Goal: Information Seeking & Learning: Learn about a topic

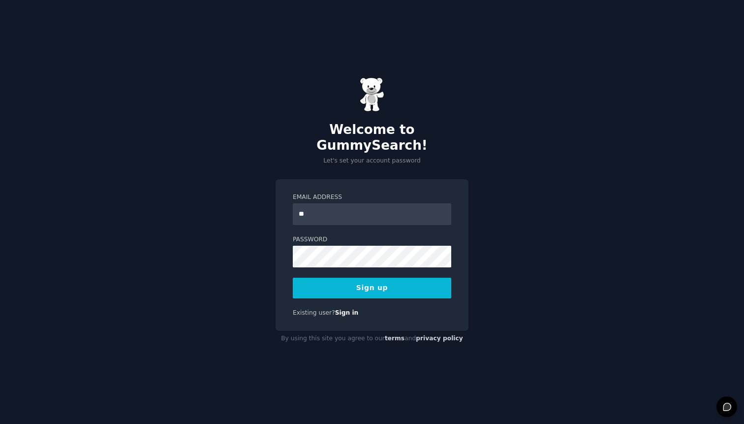
type input "*"
click at [518, 297] on div "**********" at bounding box center [372, 212] width 744 height 424
click at [409, 277] on button "Sign up" at bounding box center [372, 287] width 158 height 21
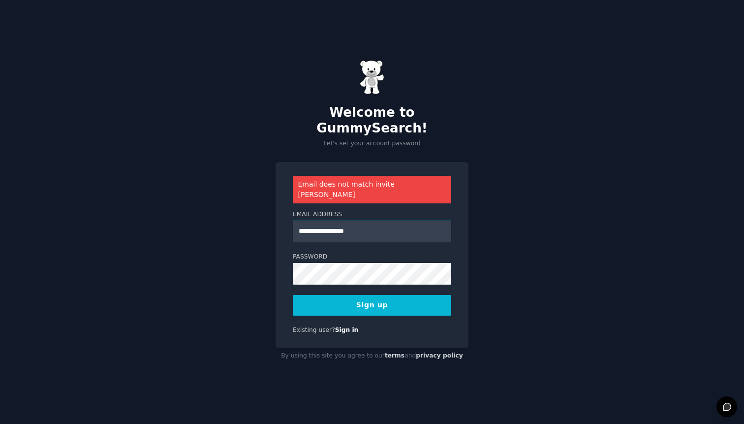
click at [388, 225] on input "**********" at bounding box center [372, 231] width 158 height 22
type input "**********"
click at [415, 308] on div "**********" at bounding box center [371, 255] width 193 height 186
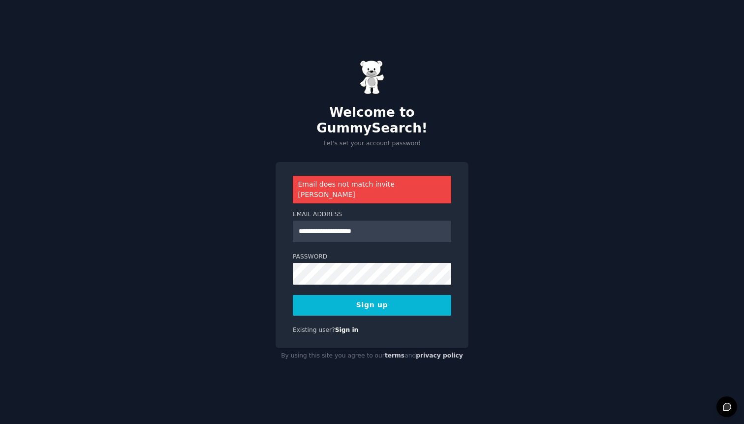
click at [410, 295] on button "Sign up" at bounding box center [372, 305] width 158 height 21
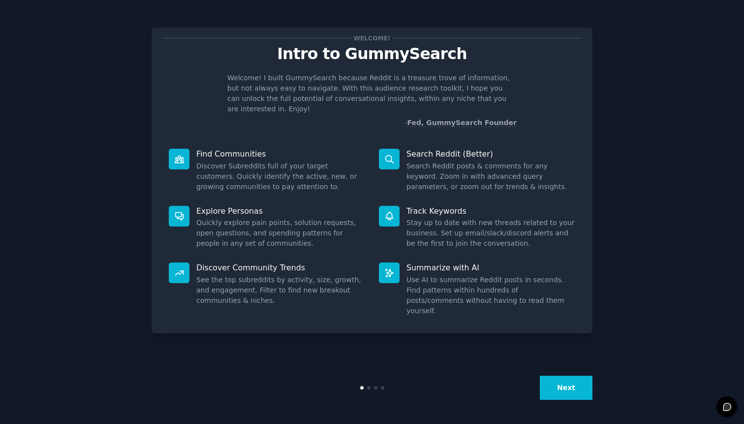
click at [571, 395] on button "Next" at bounding box center [566, 387] width 53 height 24
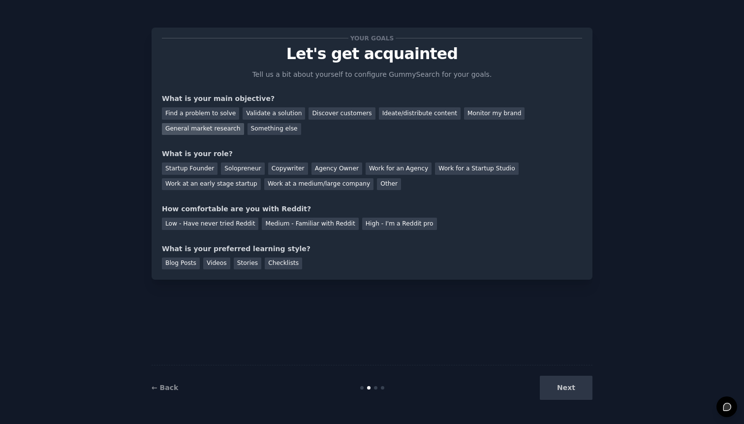
click at [205, 132] on div "General market research" at bounding box center [203, 129] width 82 height 12
click at [466, 121] on div "Find a problem to solve Validate a solution Discover customers Ideate/distribut…" at bounding box center [372, 119] width 420 height 31
click at [467, 117] on div "Monitor my brand" at bounding box center [494, 113] width 61 height 12
click at [209, 127] on div "General market research" at bounding box center [203, 129] width 82 height 12
click at [384, 166] on div "Work for an Agency" at bounding box center [398, 168] width 66 height 12
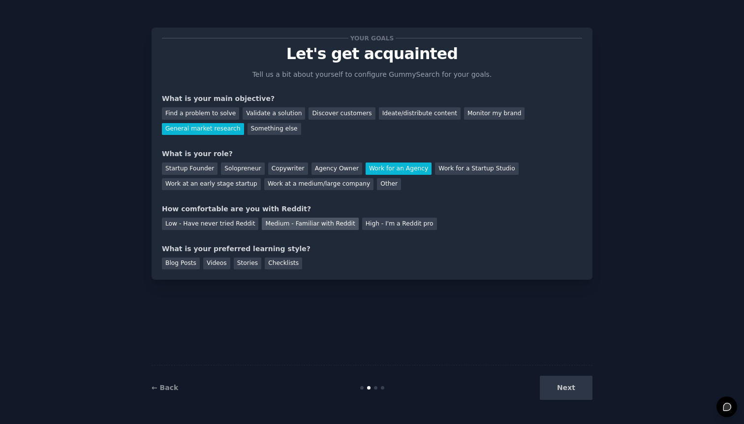
click at [294, 226] on div "Medium - Familiar with Reddit" at bounding box center [310, 223] width 96 height 12
click at [216, 265] on div "Videos" at bounding box center [216, 263] width 27 height 12
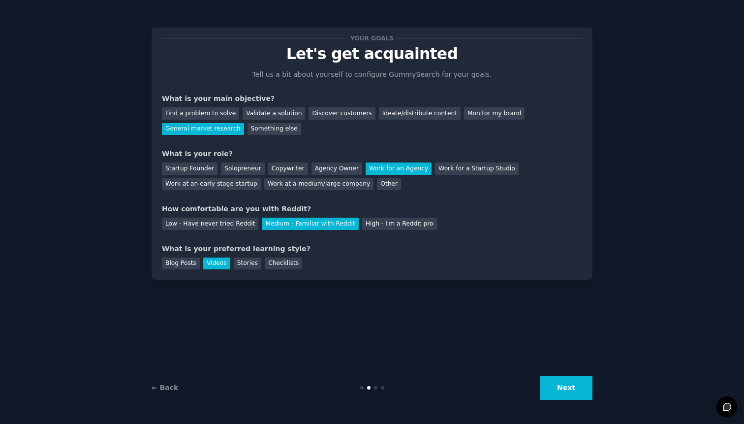
click at [566, 388] on button "Next" at bounding box center [566, 387] width 53 height 24
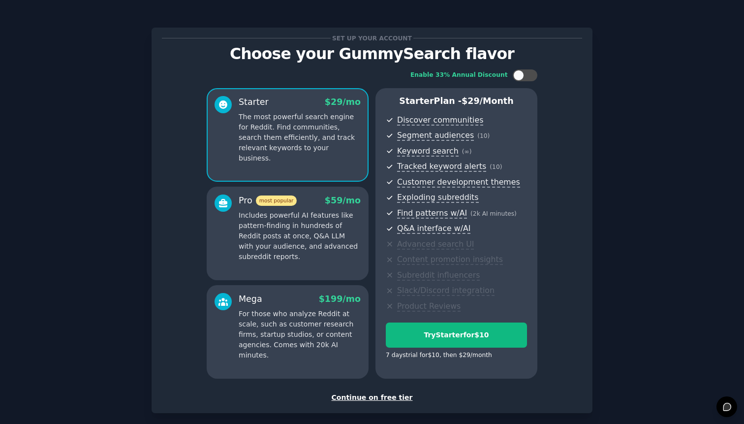
click at [381, 398] on div "Continue on free tier" at bounding box center [372, 397] width 420 height 10
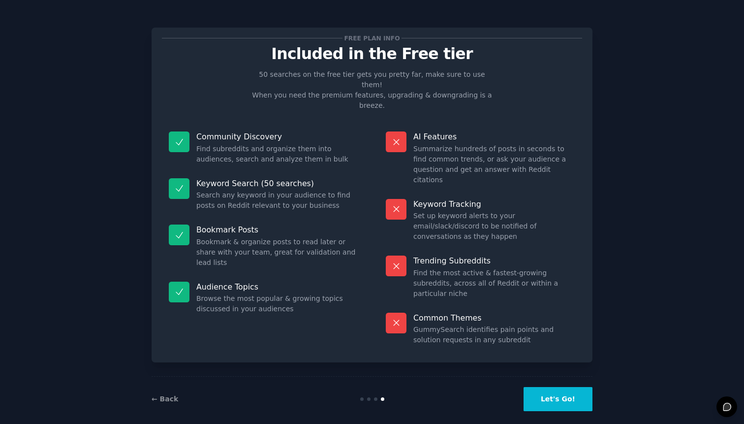
click at [553, 389] on button "Let's Go!" at bounding box center [557, 399] width 69 height 24
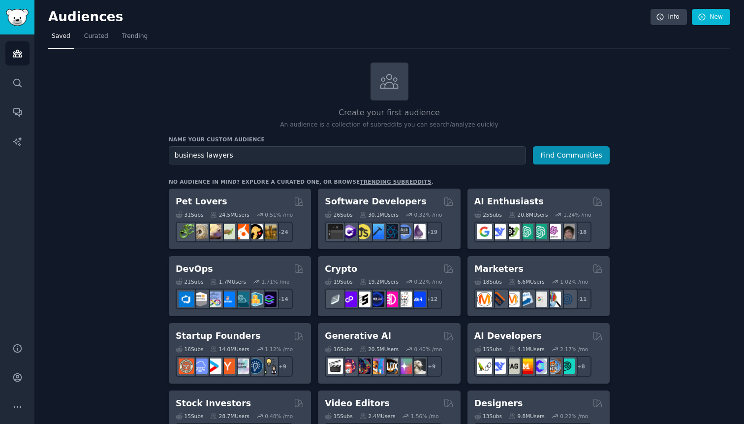
type input "business lawyers"
click at [533, 146] on button "Find Communities" at bounding box center [571, 155] width 77 height 18
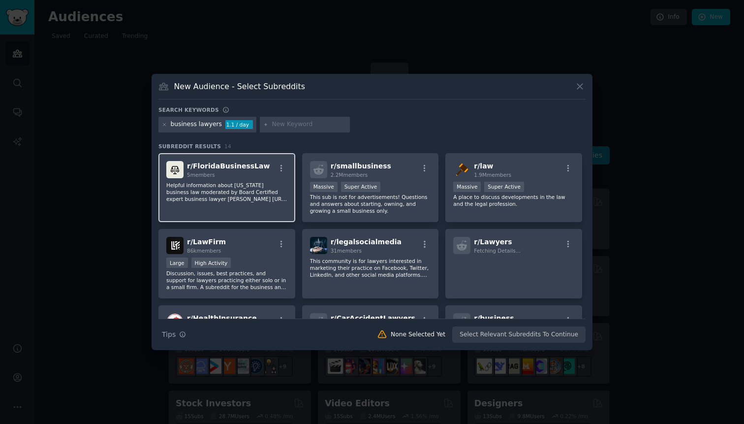
click at [269, 187] on p "Helpful information about Florida business law moderated by Board Certified exp…" at bounding box center [226, 192] width 121 height 21
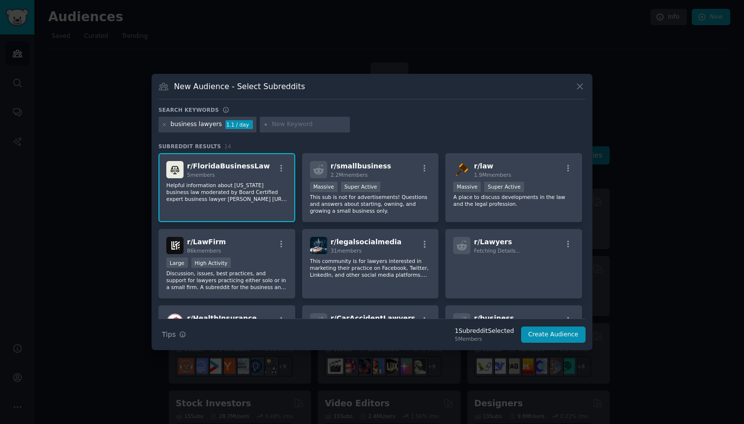
click at [366, 118] on div "business lawyers 1.1 / day" at bounding box center [371, 126] width 427 height 19
click at [166, 126] on icon at bounding box center [164, 124] width 5 height 5
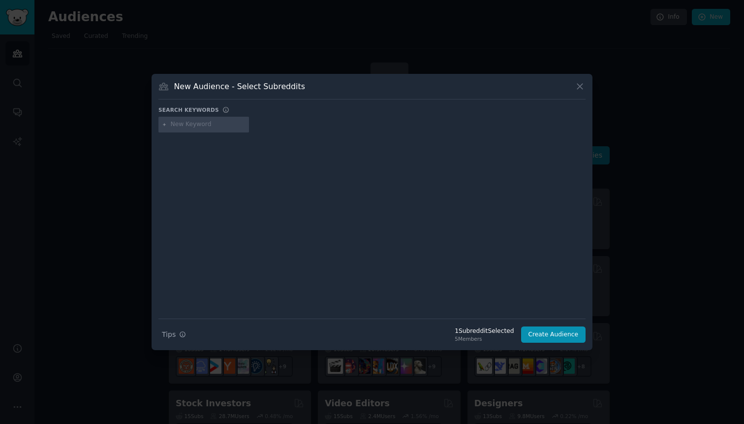
click at [250, 318] on div "Search Tips Tips 1 Subreddit Selected 5 Members Create Audience" at bounding box center [371, 330] width 427 height 25
click at [580, 87] on icon at bounding box center [579, 86] width 5 height 5
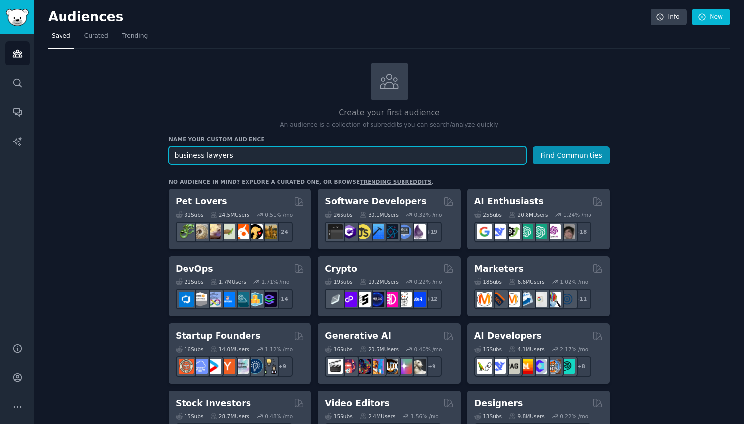
click at [273, 149] on input "business lawyers" at bounding box center [347, 155] width 357 height 18
type input "b"
click at [245, 153] on input "text" at bounding box center [347, 155] width 357 height 18
click at [211, 154] on input "business lawyer idaho" at bounding box center [347, 155] width 357 height 18
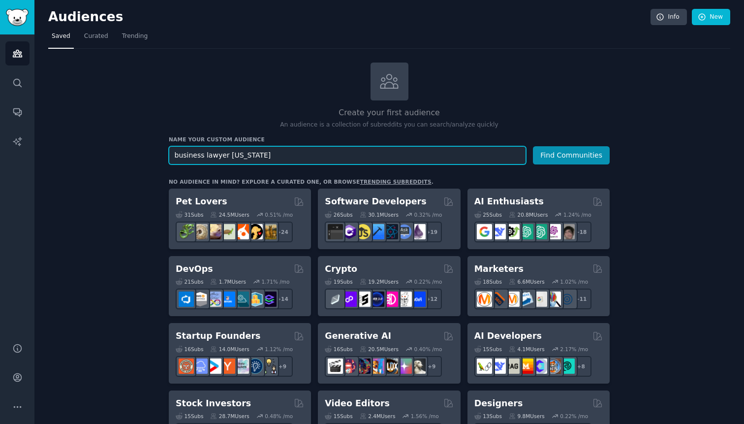
click at [211, 154] on input "business lawyer idaho" at bounding box center [347, 155] width 357 height 18
type input "business attorney idaho"
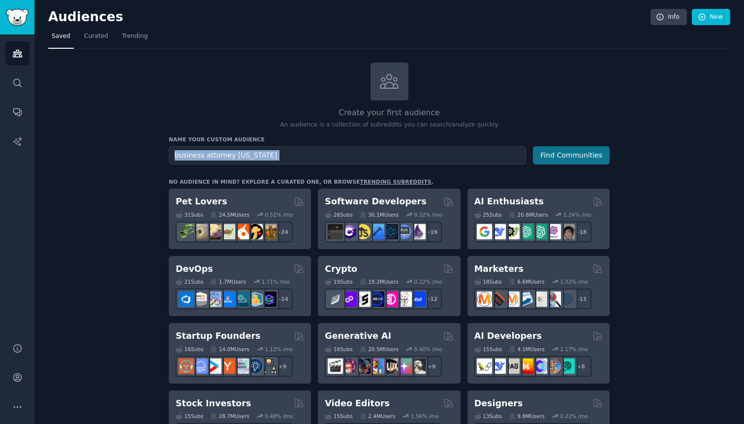
drag, startPoint x: 565, startPoint y: 142, endPoint x: 566, endPoint y: 148, distance: 5.6
click at [565, 144] on div "Name your custom audience Audience Name business attorney idaho Find Communities" at bounding box center [389, 150] width 441 height 29
click at [568, 151] on button "Find Communities" at bounding box center [571, 155] width 77 height 18
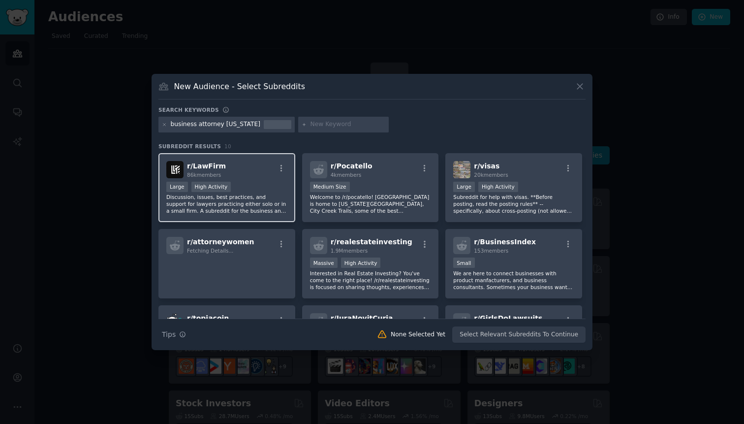
click at [256, 195] on p "Discussion, issues, best practices, and support for lawyers practicing either s…" at bounding box center [226, 203] width 121 height 21
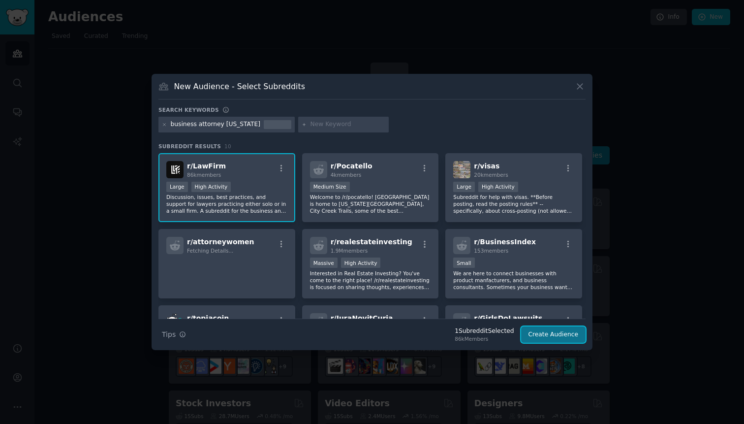
click at [540, 338] on button "Create Audience" at bounding box center [553, 334] width 65 height 17
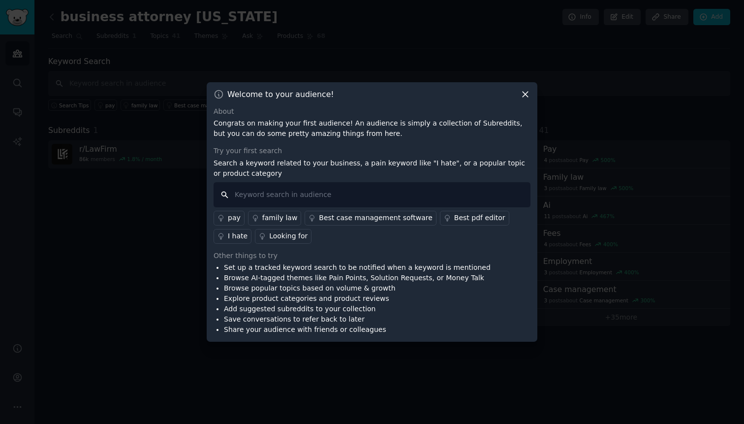
click at [423, 185] on input "text" at bounding box center [371, 194] width 317 height 25
type input "business law"
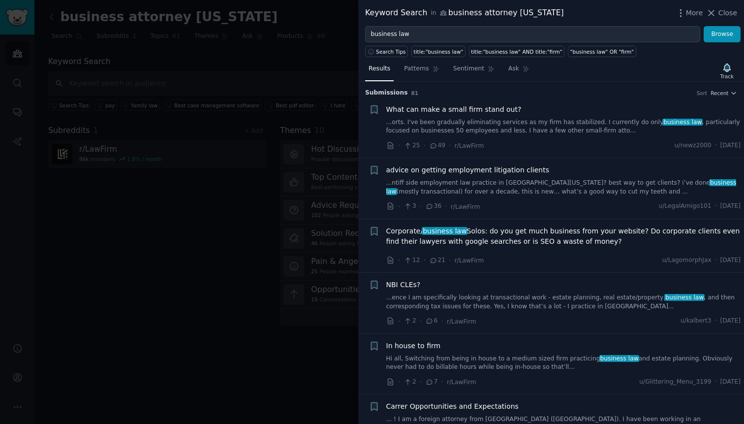
click at [588, 123] on link "...orts. I've been gradually eliminating services as my firm has stabilized. I …" at bounding box center [563, 126] width 355 height 17
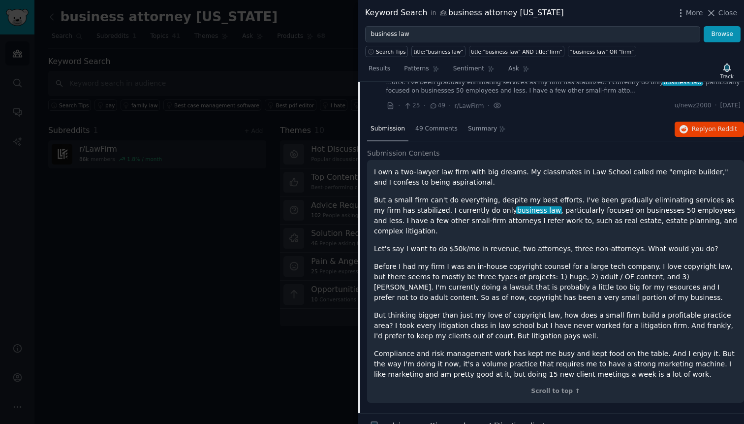
scroll to position [66, 0]
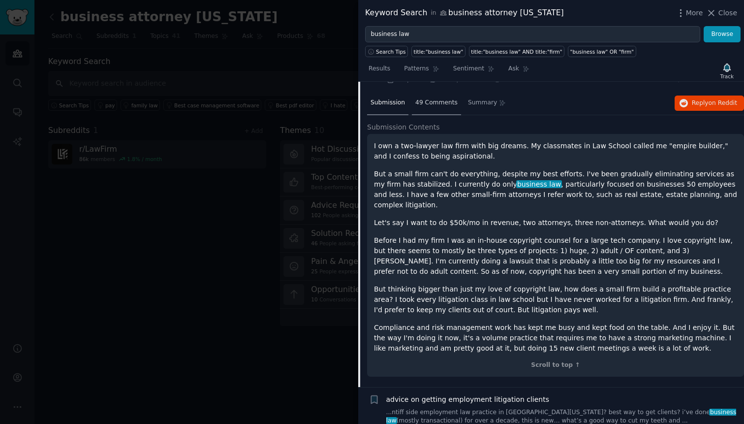
click at [431, 104] on span "49 Comments" at bounding box center [436, 102] width 42 height 9
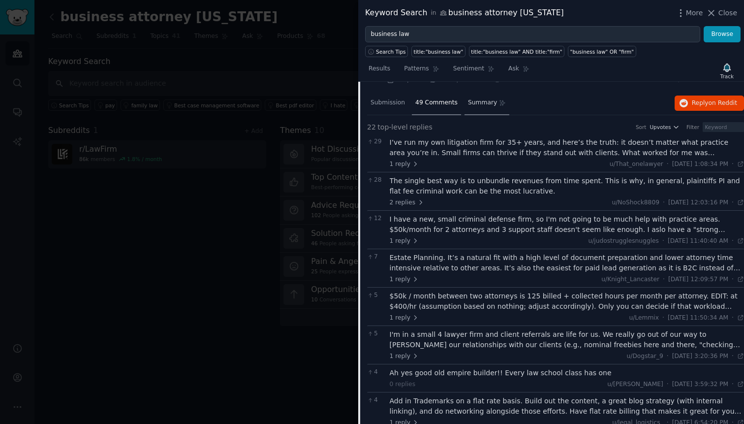
click at [472, 102] on span "Summary" at bounding box center [482, 102] width 29 height 9
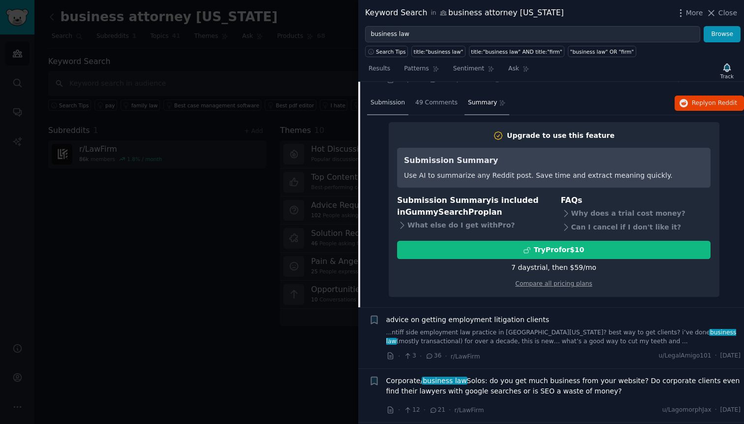
click at [402, 106] on span "Submission" at bounding box center [387, 102] width 34 height 9
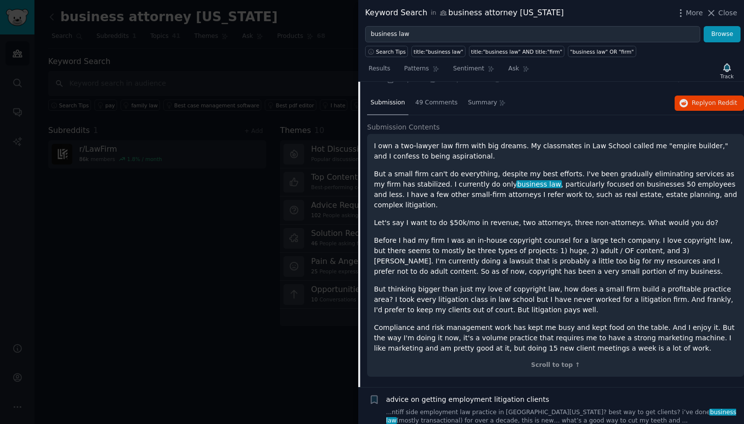
scroll to position [0, 0]
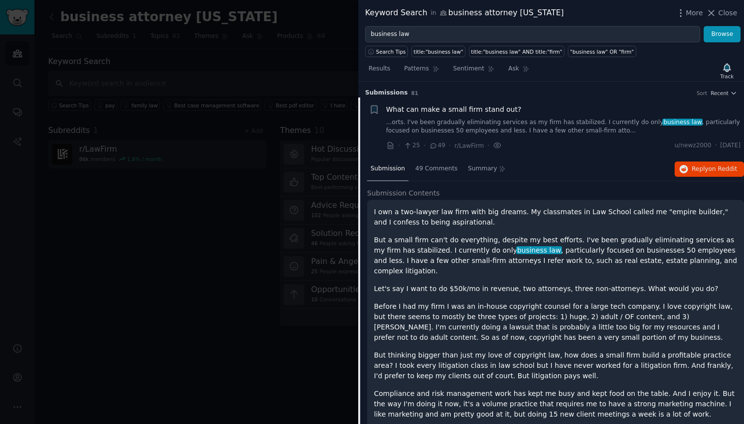
click at [549, 102] on li "+ What can make a small firm stand out? ...orts. I've been gradually eliminatin…" at bounding box center [551, 127] width 386 height 61
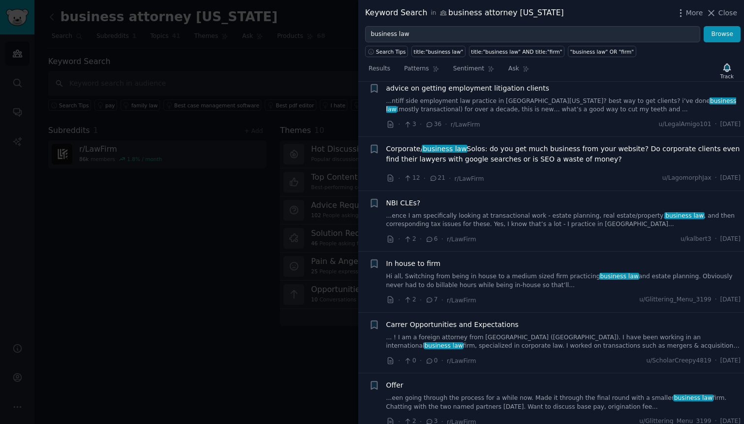
scroll to position [379, 0]
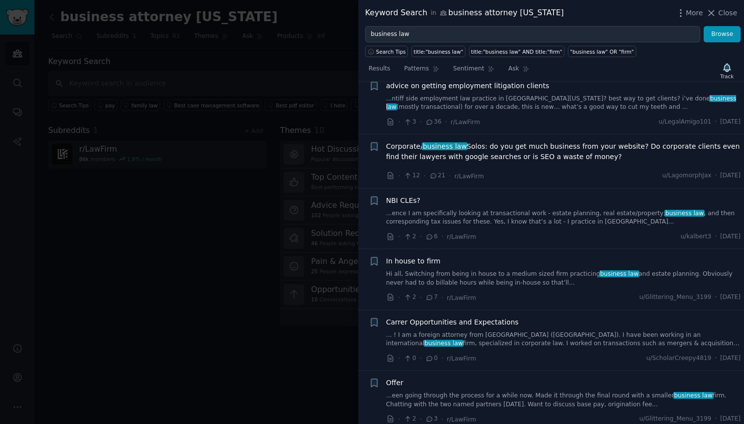
click at [723, 13] on span "Close" at bounding box center [727, 13] width 19 height 10
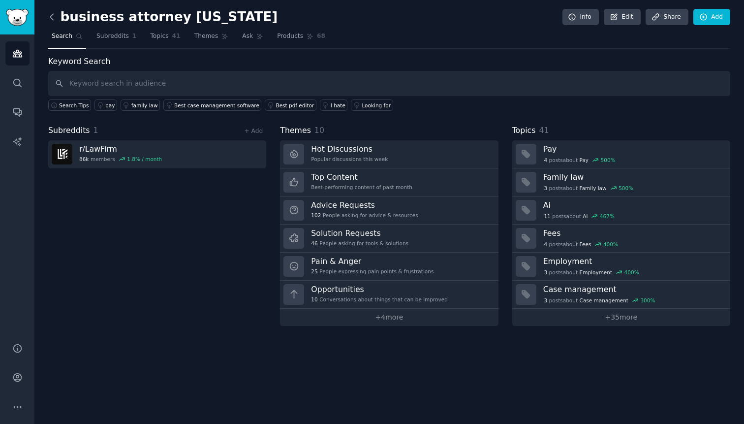
click at [50, 17] on icon at bounding box center [51, 17] width 3 height 6
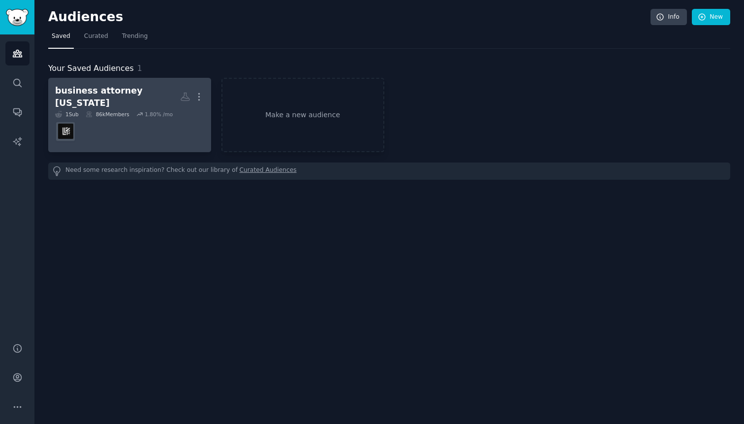
click at [155, 118] on dd "r/LawFirm" at bounding box center [129, 132] width 149 height 28
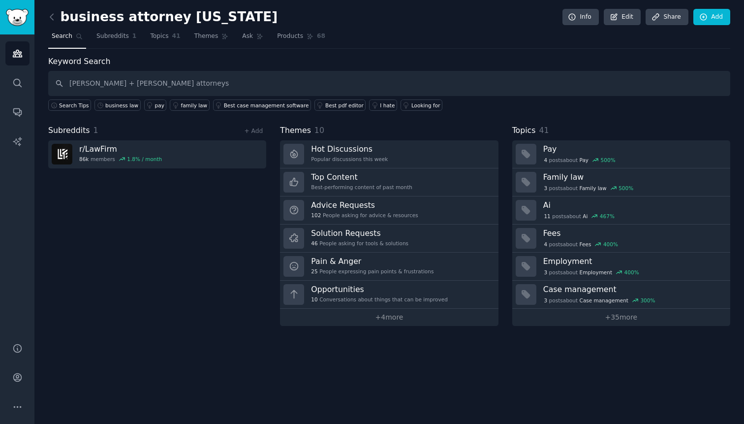
type input "malek + malek attorneys"
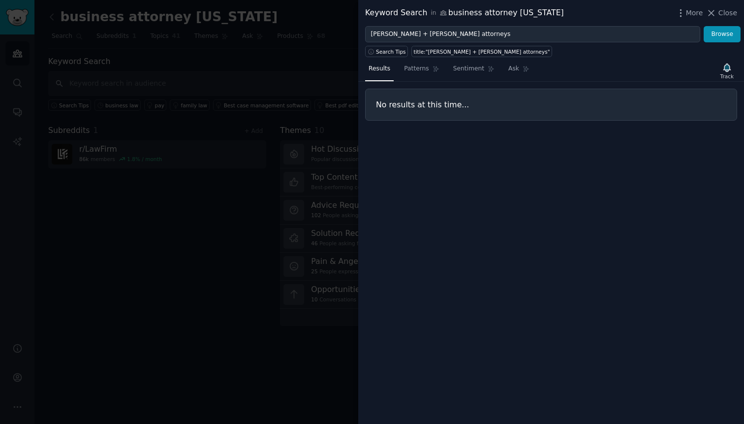
click at [712, 18] on div "More Close" at bounding box center [705, 13] width 61 height 12
click at [709, 11] on icon at bounding box center [711, 13] width 10 height 10
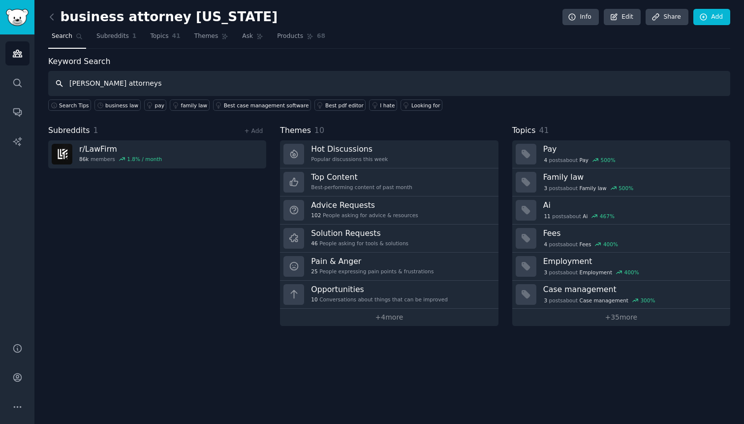
type input "smith malek attorneys"
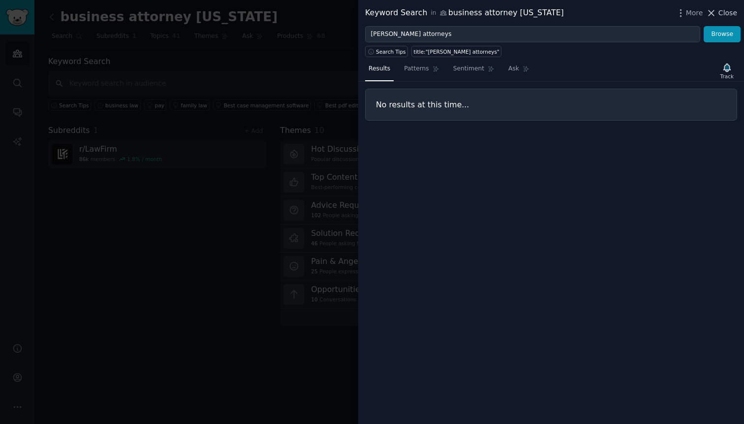
click at [730, 12] on span "Close" at bounding box center [727, 13] width 19 height 10
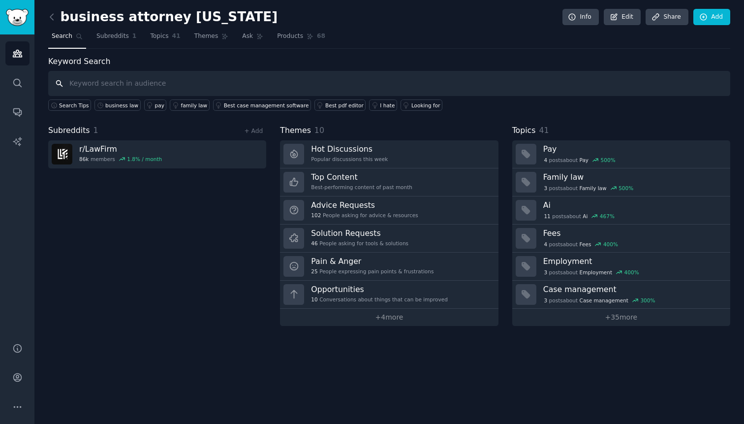
click at [179, 87] on input "text" at bounding box center [389, 83] width 682 height 25
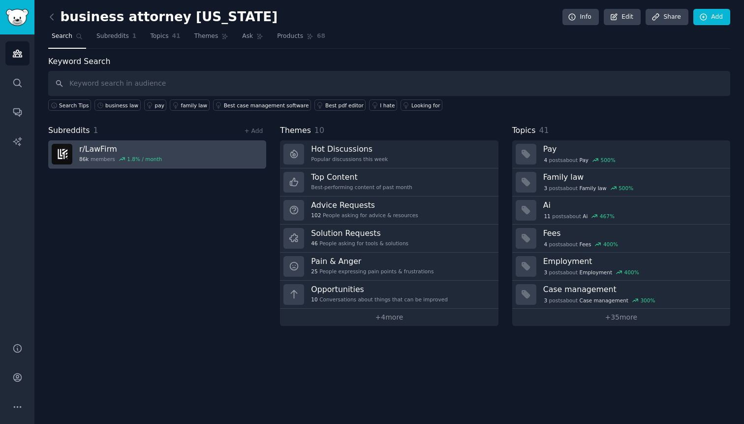
click at [214, 161] on link "r/ LawFirm 86k members 1.8 % / month" at bounding box center [157, 154] width 218 height 28
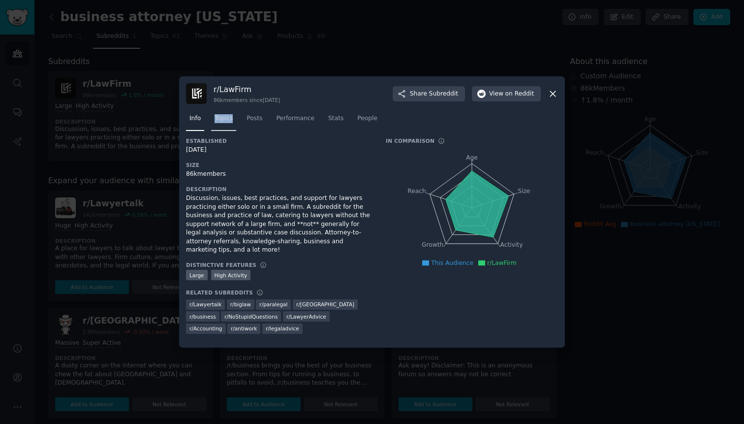
click at [223, 118] on span "Topics" at bounding box center [223, 118] width 18 height 9
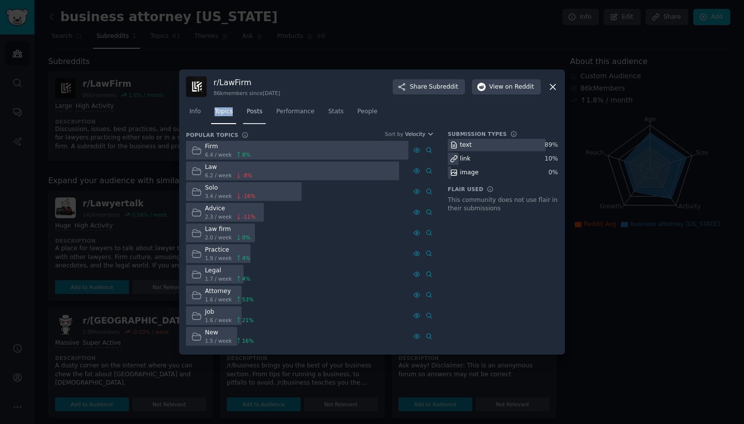
click at [264, 114] on link "Posts" at bounding box center [254, 114] width 23 height 20
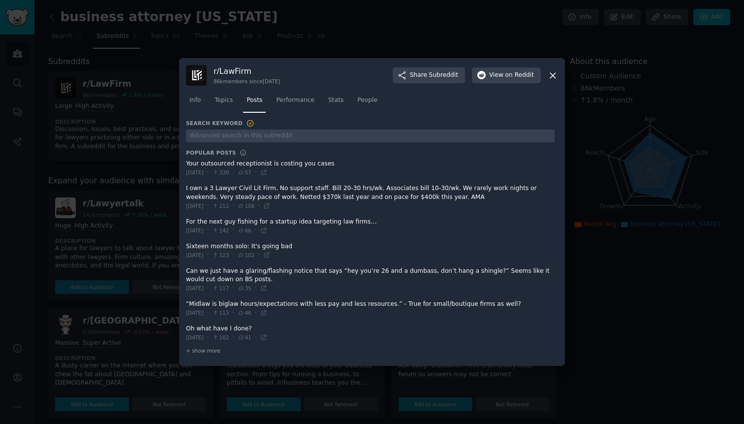
click at [318, 103] on nav "Info Topics Posts Performance Stats People" at bounding box center [372, 102] width 372 height 20
click at [306, 105] on link "Performance" at bounding box center [295, 102] width 45 height 20
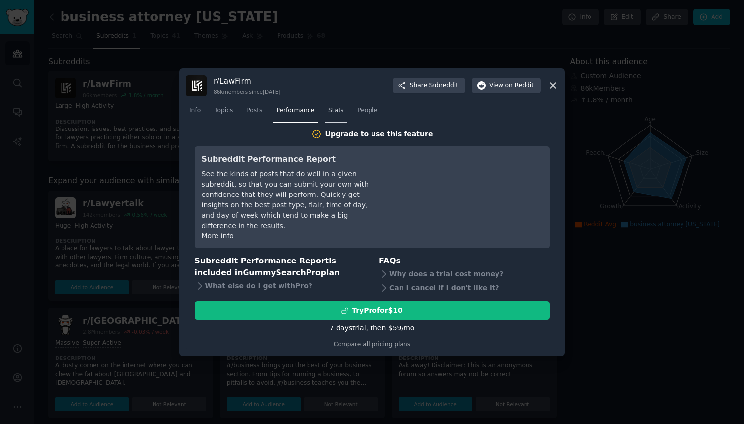
click at [344, 115] on link "Stats" at bounding box center [336, 113] width 22 height 20
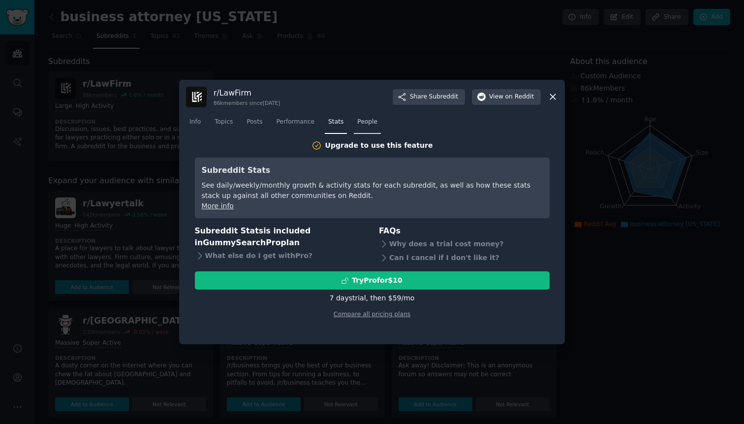
click at [370, 118] on span "People" at bounding box center [367, 122] width 20 height 9
click at [203, 129] on link "Info" at bounding box center [195, 124] width 18 height 20
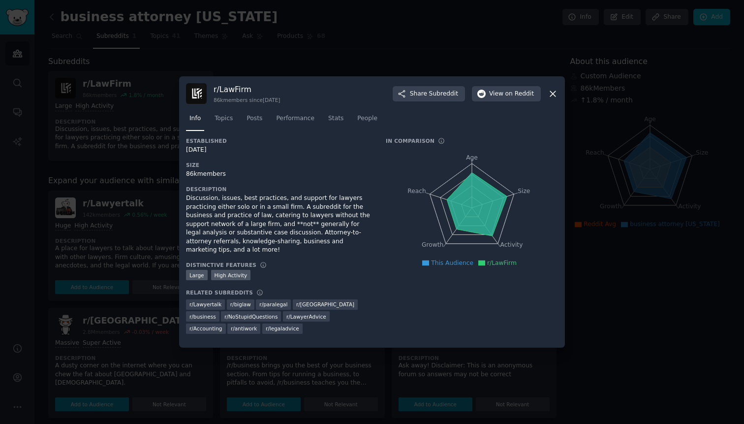
click at [557, 99] on div "r/ LawFirm 86k members since 02/03/2012 Share Subreddit View on Reddit" at bounding box center [372, 93] width 372 height 21
click at [555, 95] on icon at bounding box center [552, 94] width 10 height 10
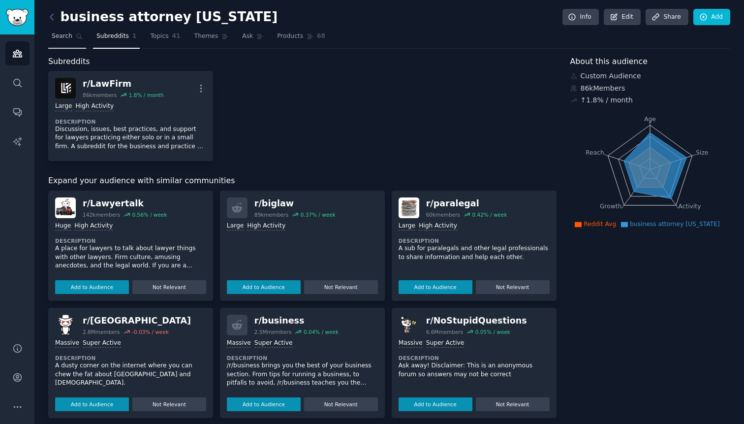
click at [74, 34] on link "Search" at bounding box center [67, 39] width 38 height 20
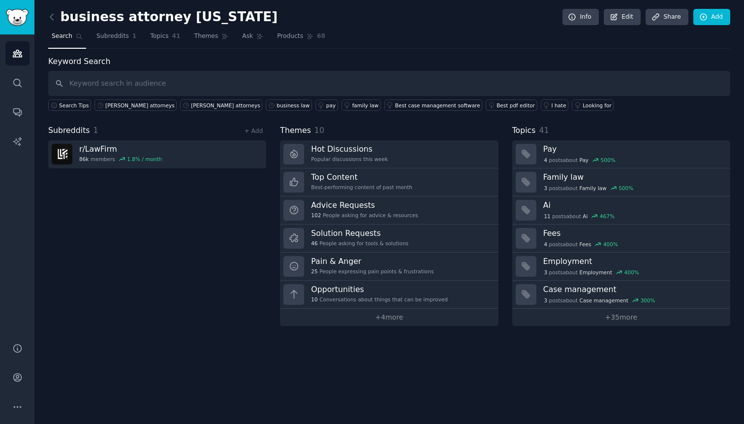
click at [258, 112] on div "Keyword Search Search Tips smith malek attorneys malek malek attorneys business…" at bounding box center [389, 191] width 682 height 270
click at [541, 108] on link "I hate" at bounding box center [555, 104] width 28 height 11
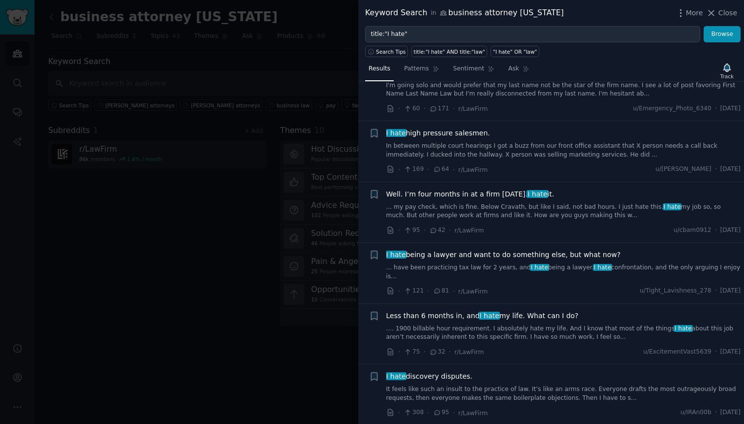
scroll to position [39, 0]
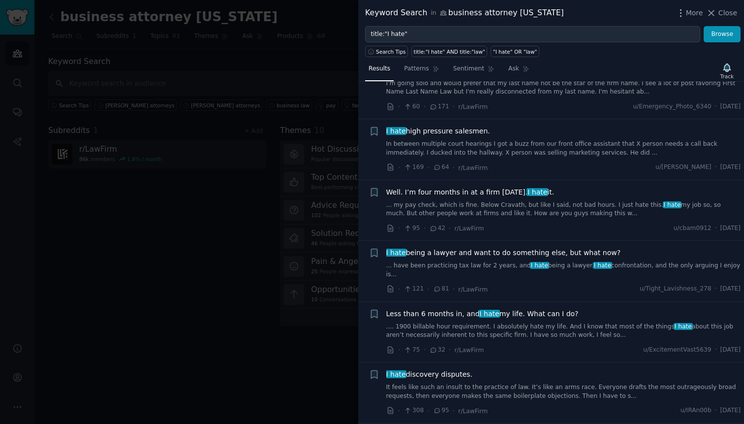
click at [590, 195] on div "Well. I’m four months in at a firm today. I hate it." at bounding box center [563, 192] width 355 height 10
click at [586, 205] on link "... my pay check, which is fine. Below Cravath, but like I said, not bad hours.…" at bounding box center [563, 209] width 355 height 17
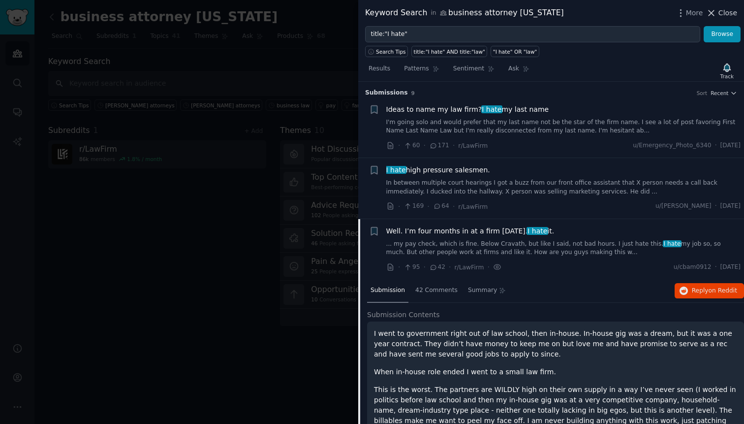
click at [719, 10] on span "Close" at bounding box center [727, 13] width 19 height 10
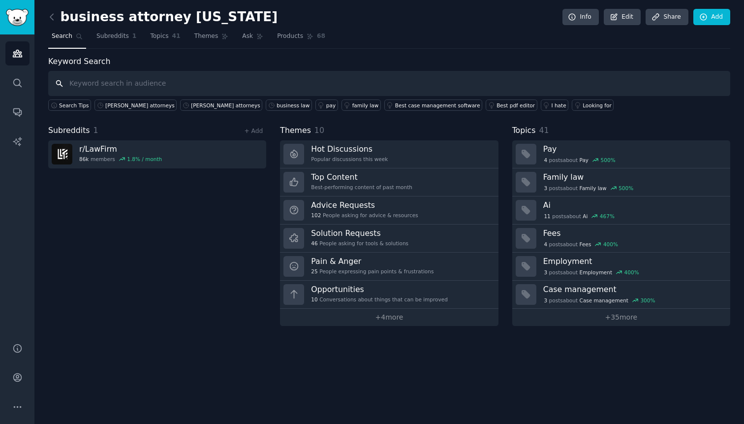
click at [186, 78] on input "text" at bounding box center [389, 83] width 682 height 25
type input "fly"
click at [58, 18] on link at bounding box center [54, 17] width 12 height 16
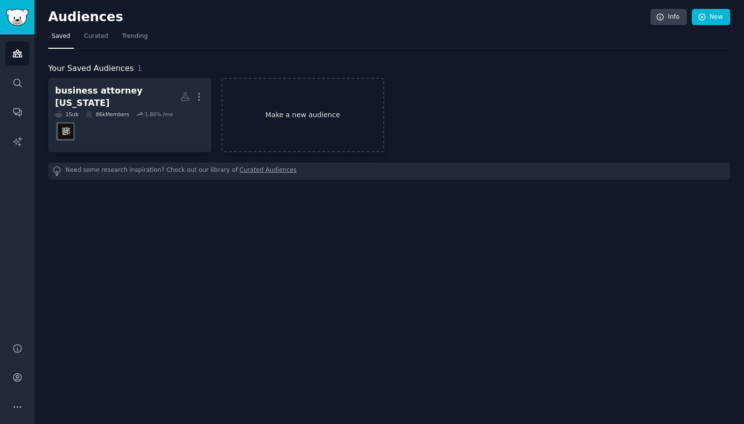
click at [327, 117] on link "Make a new audience" at bounding box center [302, 115] width 163 height 74
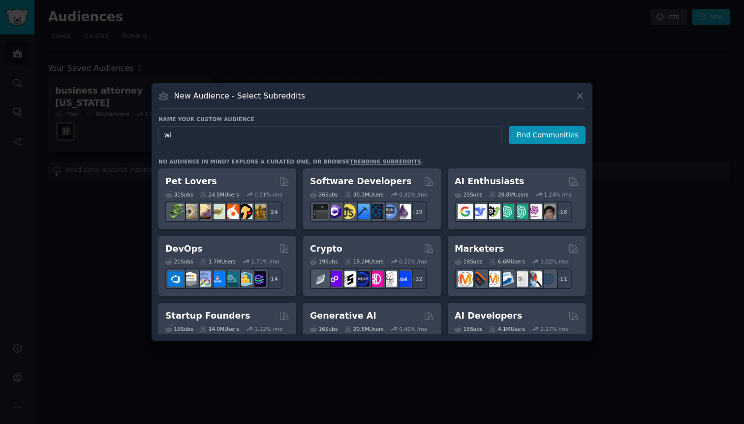
type input "w"
type input "flyilg"
click button "Find Communities" at bounding box center [547, 135] width 77 height 18
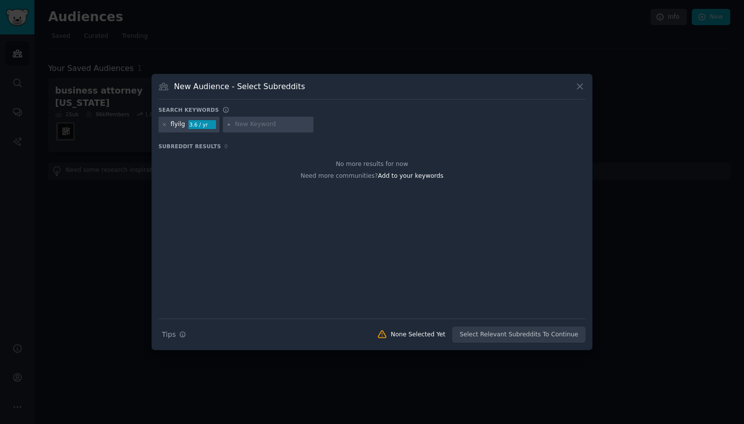
click at [161, 124] on div "flyilg 3.6 / yr" at bounding box center [188, 125] width 61 height 16
click at [163, 125] on icon at bounding box center [164, 124] width 2 height 2
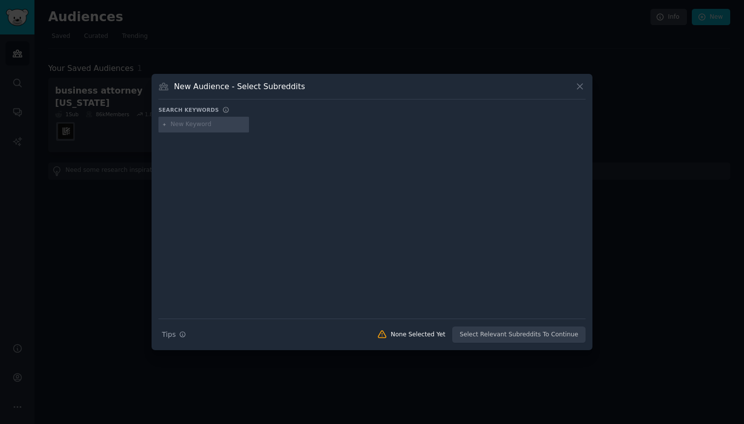
click at [172, 127] on input "text" at bounding box center [208, 124] width 75 height 9
type input "ilg airport"
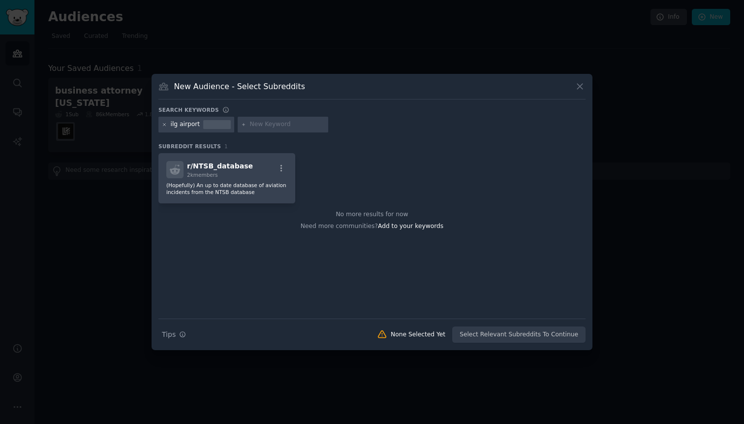
click at [166, 123] on icon at bounding box center [164, 124] width 5 height 5
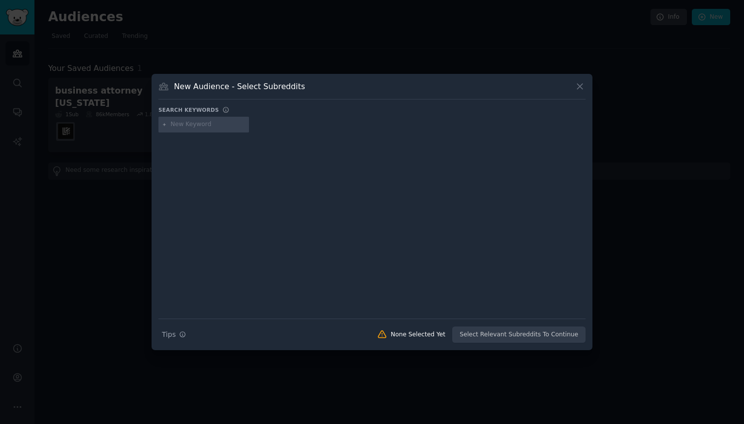
click at [183, 132] on div at bounding box center [371, 126] width 427 height 19
click at [182, 125] on input "text" at bounding box center [208, 124] width 75 height 9
click at [586, 90] on div "New Audience - Select Subreddits Search keywords Search Tips Tips None Selected…" at bounding box center [372, 212] width 441 height 276
click at [206, 137] on div at bounding box center [371, 218] width 427 height 165
click at [206, 113] on div "Search keywords" at bounding box center [371, 111] width 427 height 10
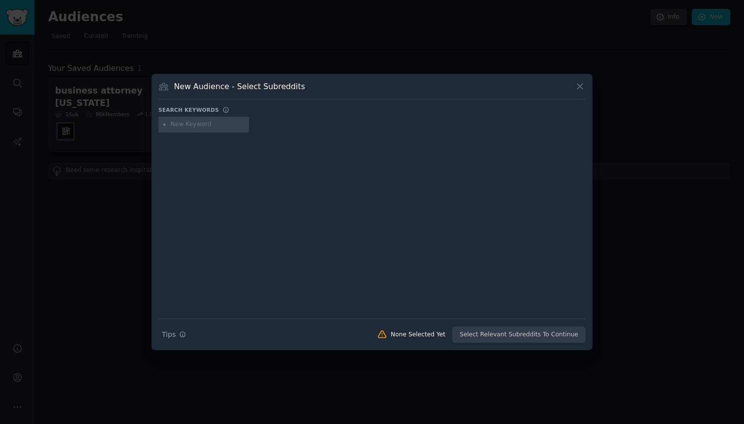
click at [206, 115] on div "Search keywords" at bounding box center [371, 111] width 427 height 10
click at [206, 117] on div at bounding box center [203, 125] width 91 height 16
click at [205, 119] on div at bounding box center [203, 125] width 91 height 16
click at [203, 130] on div at bounding box center [203, 125] width 91 height 16
click at [203, 124] on input "text" at bounding box center [208, 124] width 75 height 9
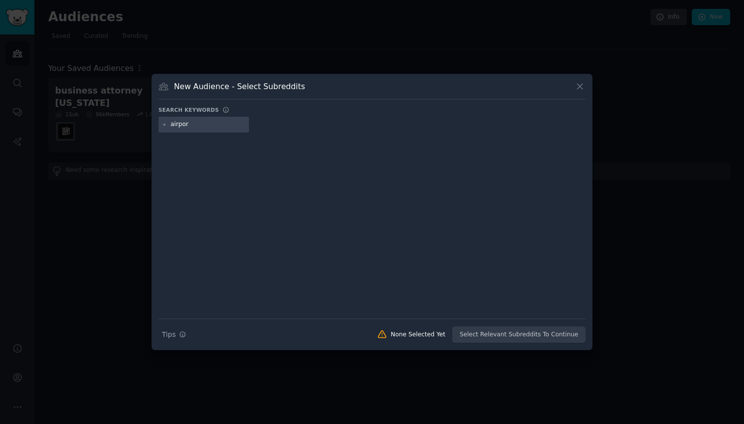
type input "airport"
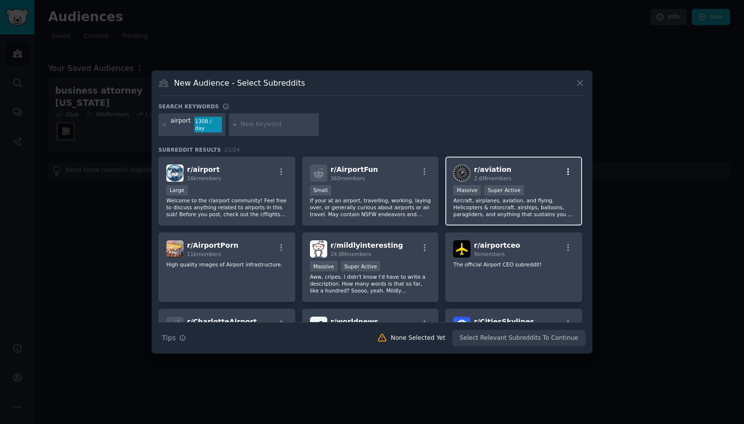
click at [567, 174] on icon "button" at bounding box center [568, 171] width 2 height 7
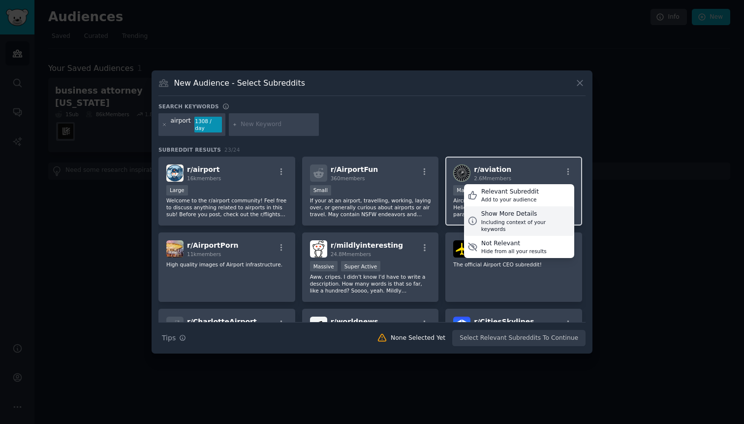
click at [512, 220] on div "Including context of your keywords" at bounding box center [526, 225] width 90 height 14
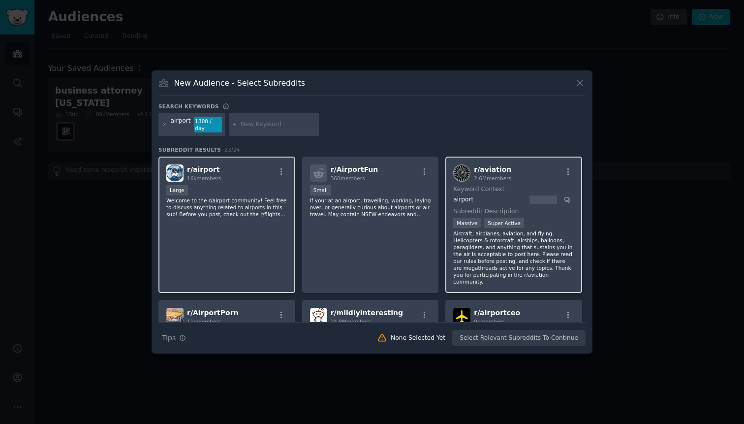
click at [255, 219] on div "r/ airport 16k members Large Welcome to the r/airport community! Feel free to d…" at bounding box center [226, 224] width 137 height 136
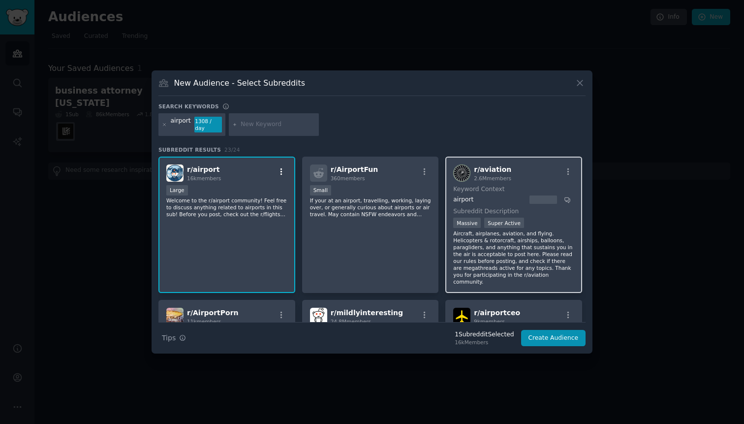
click at [281, 169] on icon "button" at bounding box center [281, 171] width 9 height 9
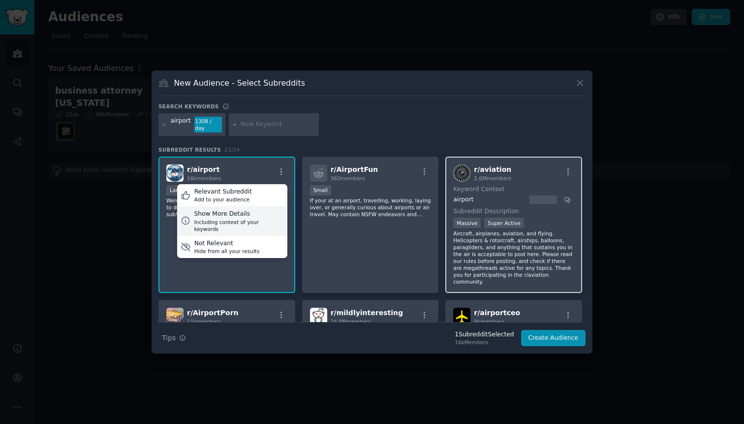
click at [269, 219] on div "Including context of your keywords" at bounding box center [239, 225] width 90 height 14
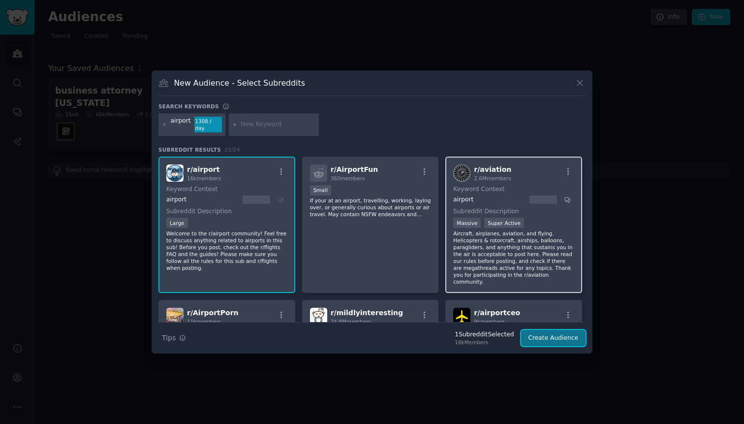
click at [555, 339] on button "Create Audience" at bounding box center [553, 338] width 65 height 17
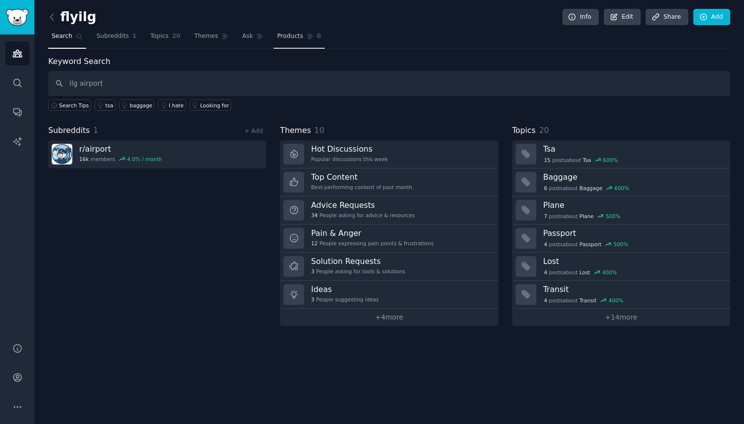
type input "ilg airport"
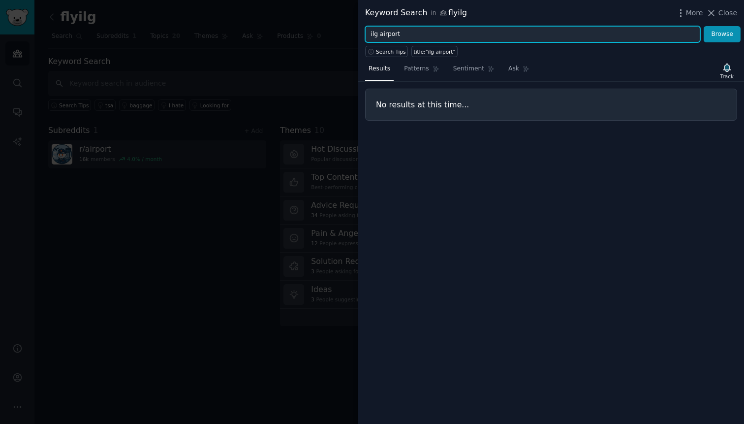
click at [443, 39] on input "ilg airport" at bounding box center [532, 34] width 335 height 17
type input "wilmington airport"
click at [703, 26] on button "Browse" at bounding box center [721, 34] width 37 height 17
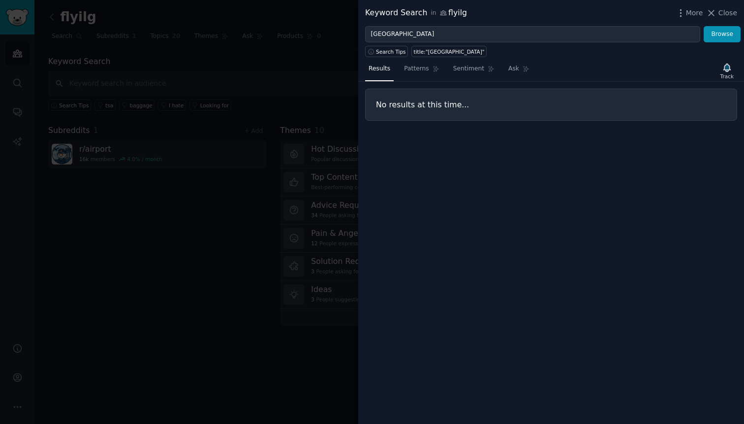
click at [430, 84] on div "Results Patterns Sentiment Ask Track No results at this time..." at bounding box center [551, 240] width 386 height 366
click at [428, 77] on link "Patterns" at bounding box center [421, 71] width 42 height 20
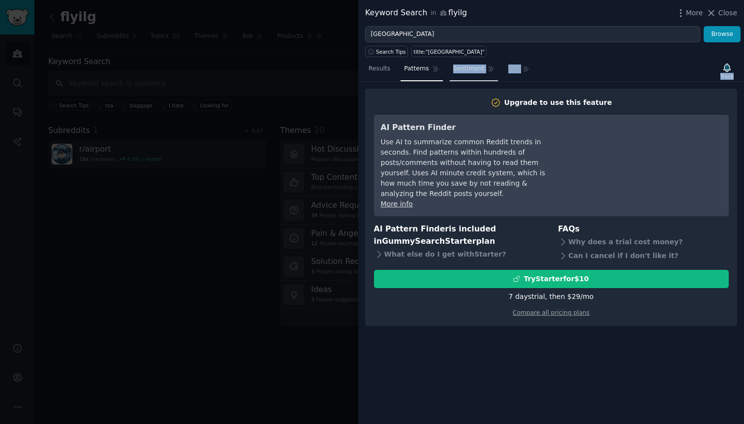
click at [460, 72] on span "Sentiment" at bounding box center [468, 68] width 31 height 9
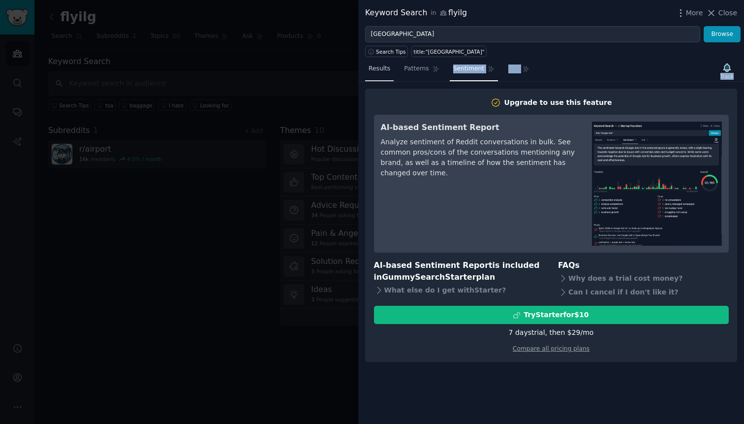
click at [380, 77] on link "Results" at bounding box center [379, 71] width 29 height 20
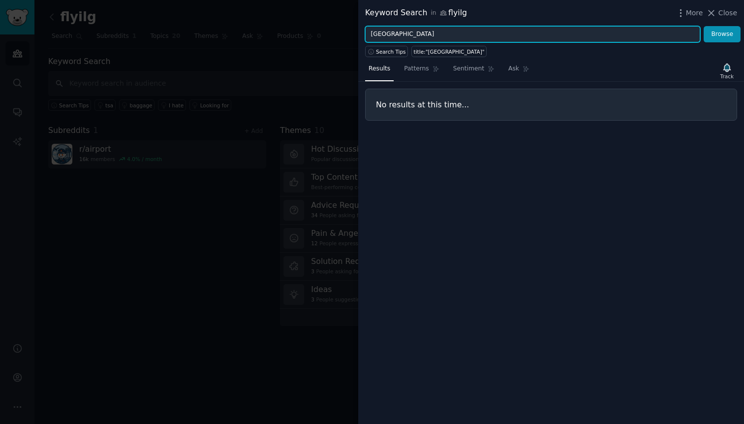
click at [408, 39] on input "wilmington airport" at bounding box center [532, 34] width 335 height 17
type input "i hate"
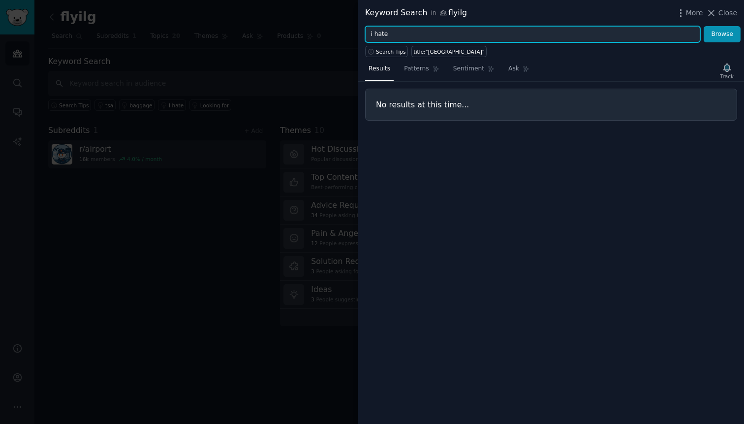
click at [703, 26] on button "Browse" at bounding box center [721, 34] width 37 height 17
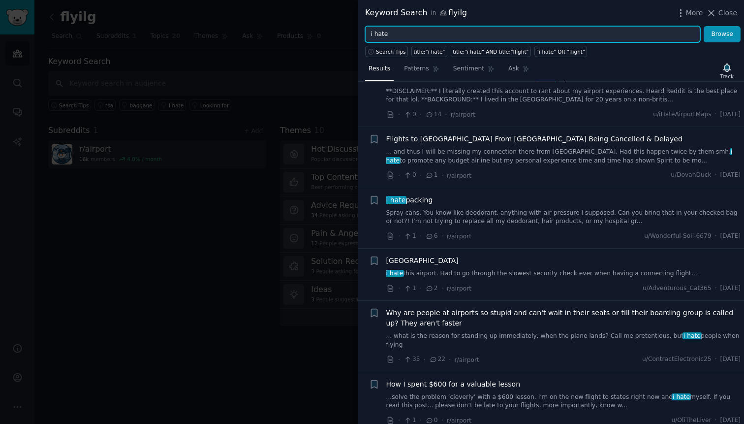
scroll to position [102, 0]
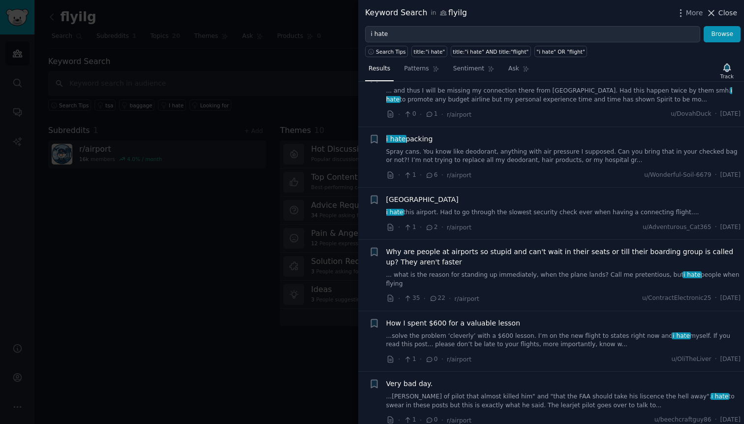
click at [727, 17] on span "Close" at bounding box center [727, 13] width 19 height 10
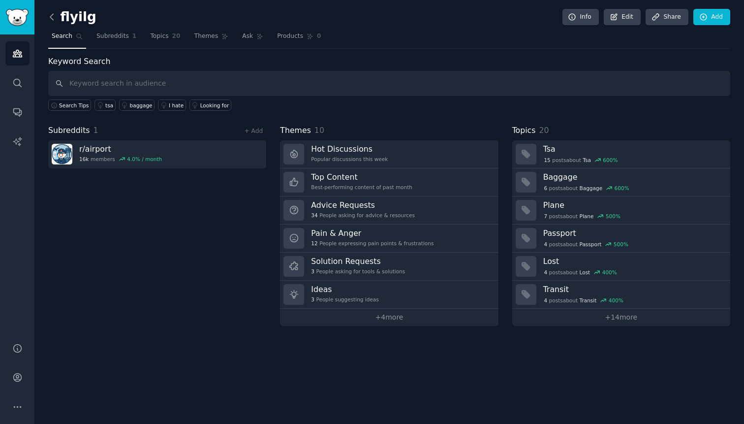
click at [54, 18] on icon at bounding box center [52, 17] width 10 height 10
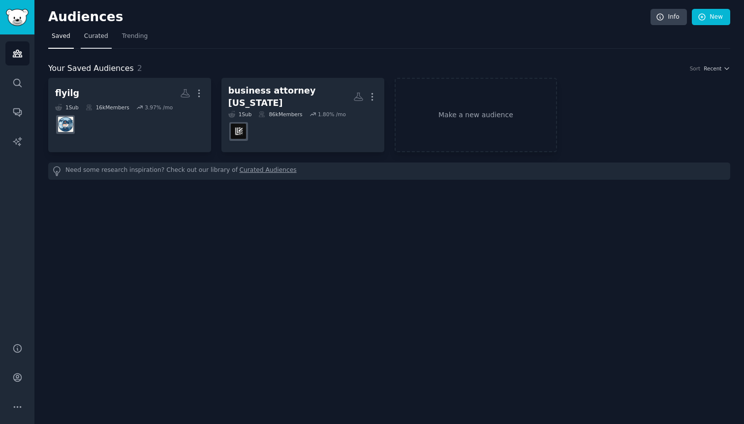
click at [108, 38] on link "Curated" at bounding box center [96, 39] width 31 height 20
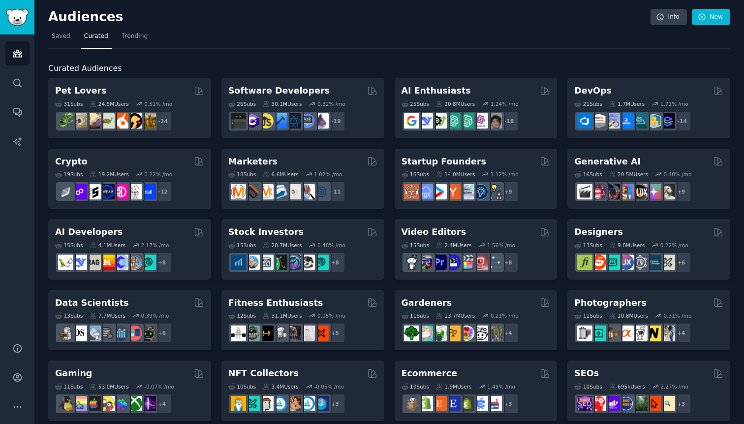
click at [132, 55] on div "Curated Audiences Pet Lovers 31 Sub s 24.5M Users 0.51 % /mo + 24 Software Deve…" at bounding box center [389, 411] width 682 height 725
click at [70, 34] on link "Saved" at bounding box center [61, 39] width 26 height 20
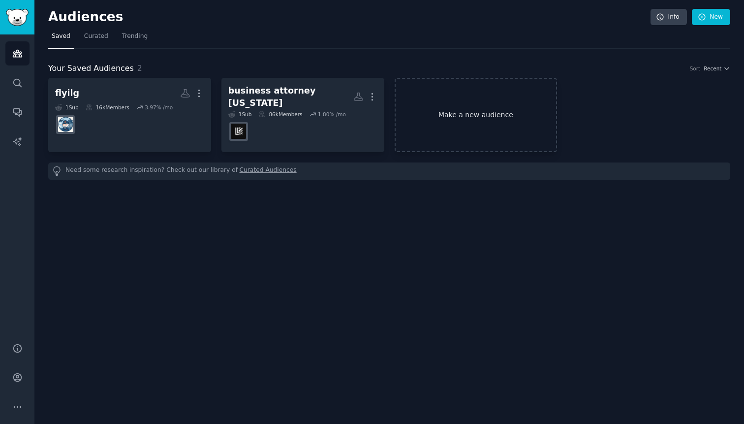
click at [418, 133] on link "Make a new audience" at bounding box center [475, 115] width 163 height 74
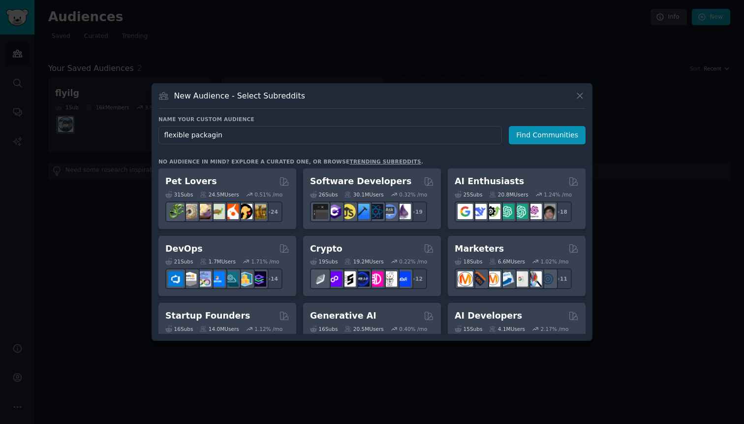
type input "flexible packaging"
click button "Find Communities" at bounding box center [547, 135] width 77 height 18
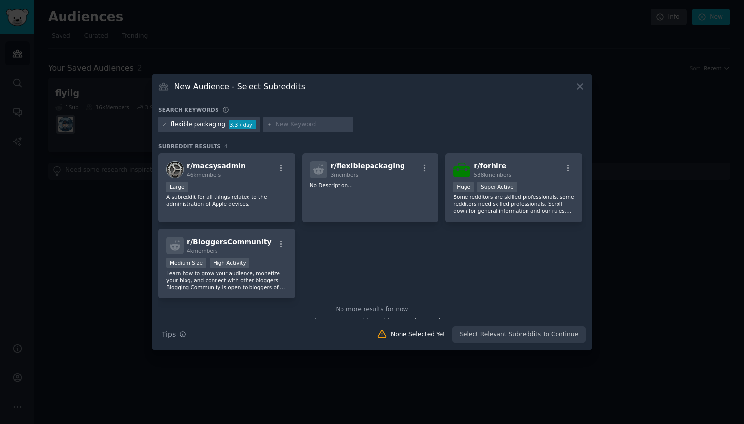
click at [162, 128] on div at bounding box center [164, 124] width 5 height 9
click at [163, 126] on icon at bounding box center [164, 124] width 5 height 5
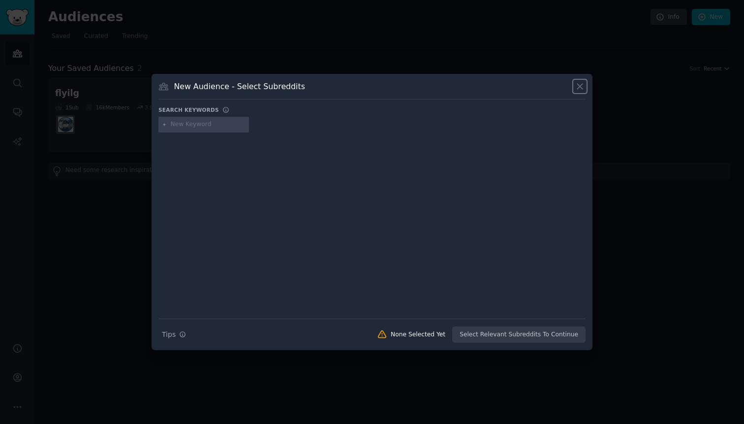
click at [575, 90] on icon at bounding box center [580, 86] width 10 height 10
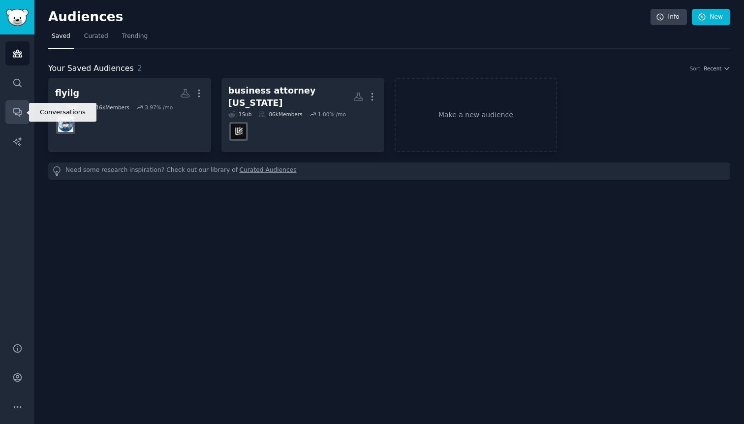
click at [24, 117] on link "Conversations" at bounding box center [17, 112] width 24 height 24
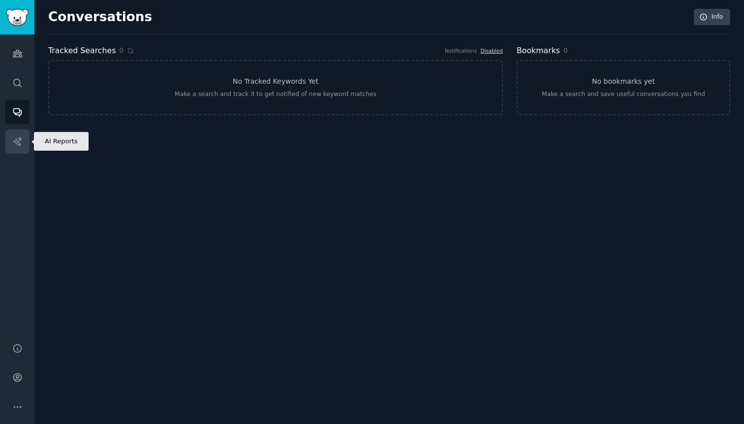
click at [27, 148] on link "AI Reports" at bounding box center [17, 141] width 24 height 24
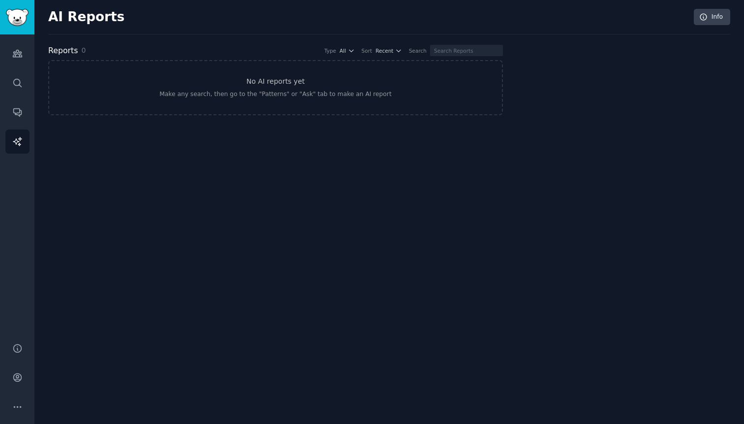
click at [4, 79] on div "Audiences Search Conversations AI Reports" at bounding box center [17, 182] width 34 height 296
click at [13, 84] on icon "Sidebar" at bounding box center [17, 83] width 8 height 8
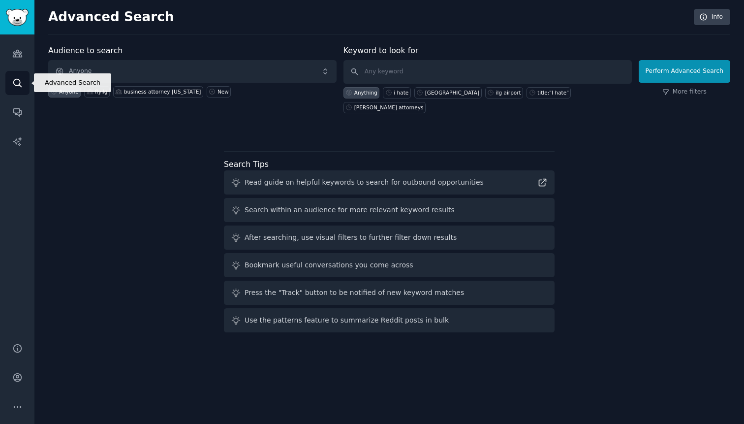
click at [13, 74] on link "Search" at bounding box center [17, 83] width 24 height 24
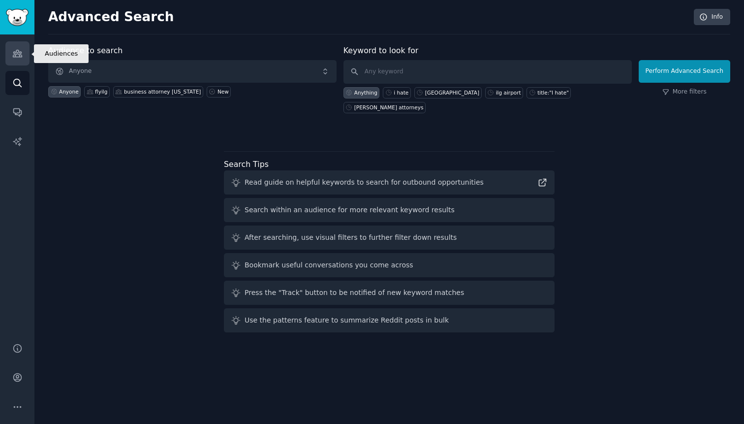
click at [15, 61] on link "Audiences" at bounding box center [17, 53] width 24 height 24
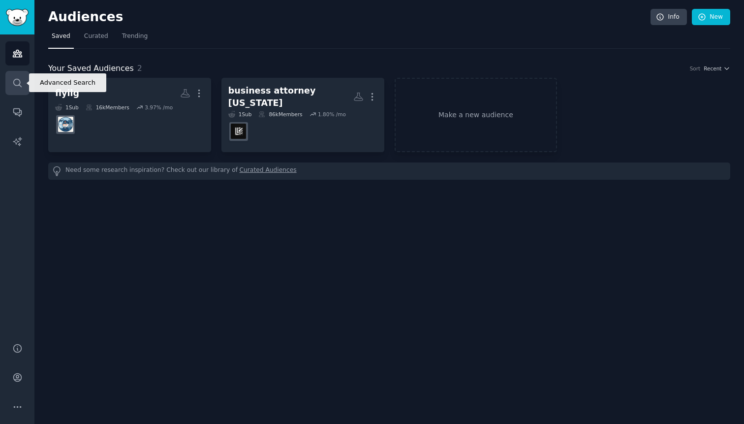
click at [20, 89] on link "Search" at bounding box center [17, 83] width 24 height 24
